Goal: Information Seeking & Learning: Learn about a topic

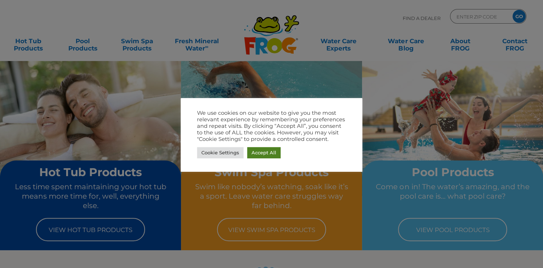
click at [264, 155] on link "Accept All" at bounding box center [263, 152] width 33 height 11
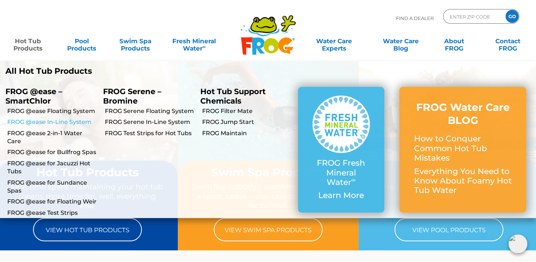
click at [35, 123] on link "FROG @ease In-Line System" at bounding box center [52, 122] width 90 height 8
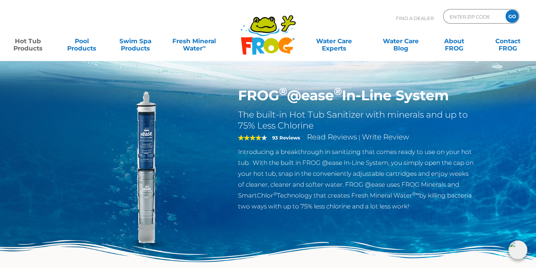
drag, startPoint x: 259, startPoint y: 93, endPoint x: 469, endPoint y: 94, distance: 210.6
click at [469, 94] on div "FROG ® @ease ® In-Line System The built-in Hot Tub Sanitizer with minerals and …" at bounding box center [268, 184] width 425 height 194
